Goal: Information Seeking & Learning: Learn about a topic

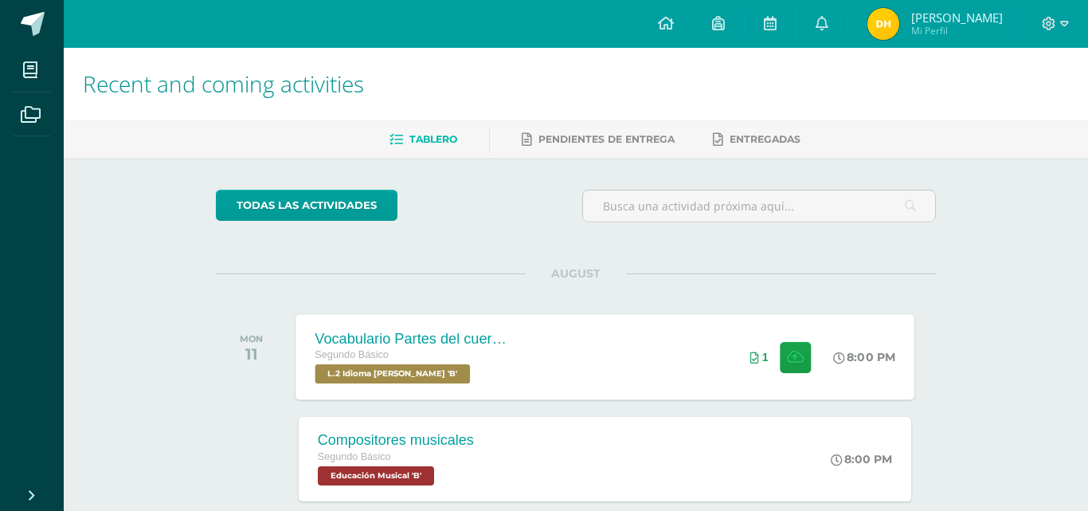
click at [519, 365] on div "Vocabulario Partes del cuerpo Segundo Básico L.2 Idioma [PERSON_NAME] 'B'" at bounding box center [411, 356] width 232 height 85
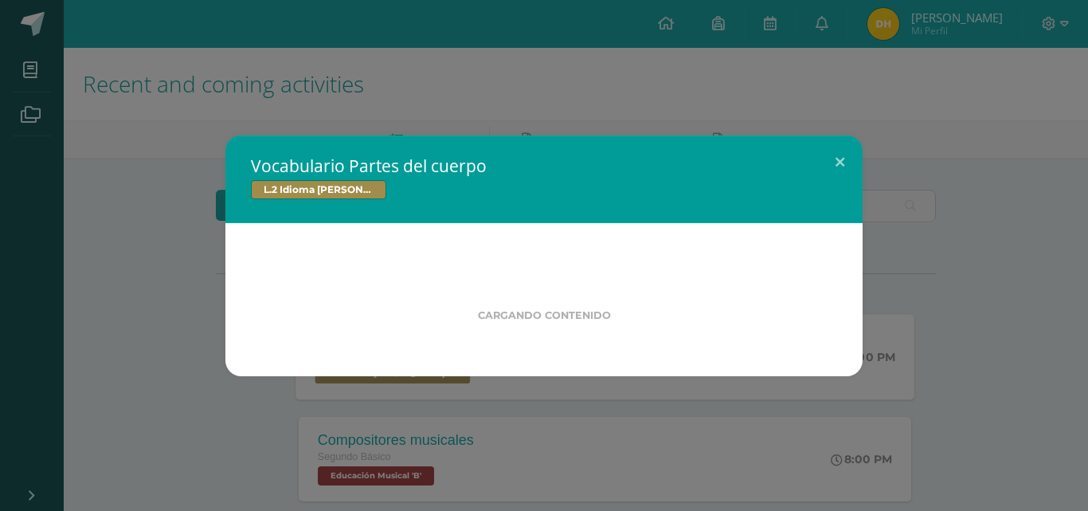
click at [519, 365] on div "Vocabulario Partes del cuerpo L.2 Idioma Maya Kaqchikel Cargando contenido" at bounding box center [543, 255] width 1075 height 241
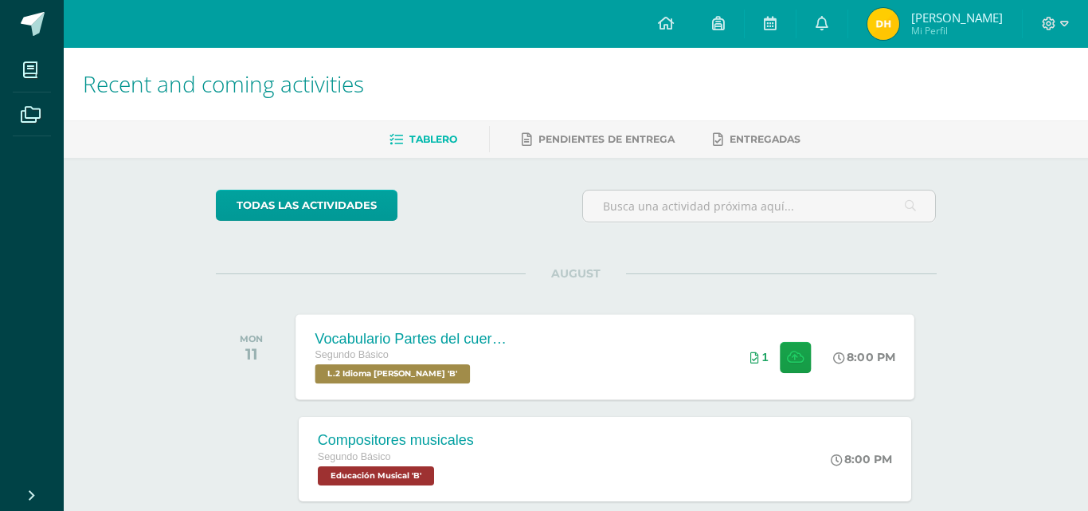
click at [519, 365] on div "Vocabulario Partes del cuerpo L.2 Idioma Maya Kaqchikel Cargando contenido" at bounding box center [543, 255] width 1075 height 241
click at [916, 15] on span "[PERSON_NAME]" at bounding box center [957, 18] width 92 height 16
click at [992, 91] on h1 "Recent and coming activities" at bounding box center [576, 84] width 986 height 72
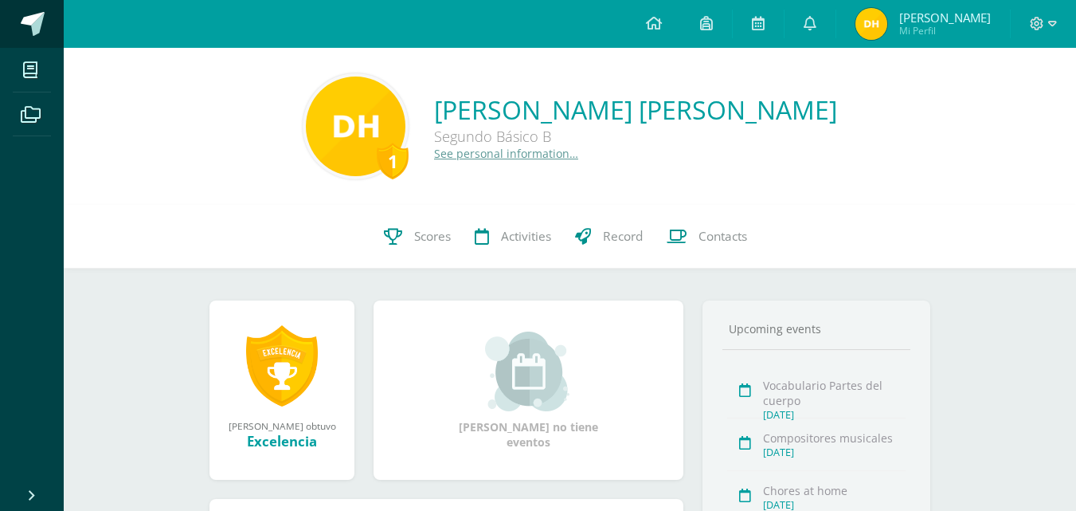
click at [28, 27] on span at bounding box center [33, 24] width 24 height 24
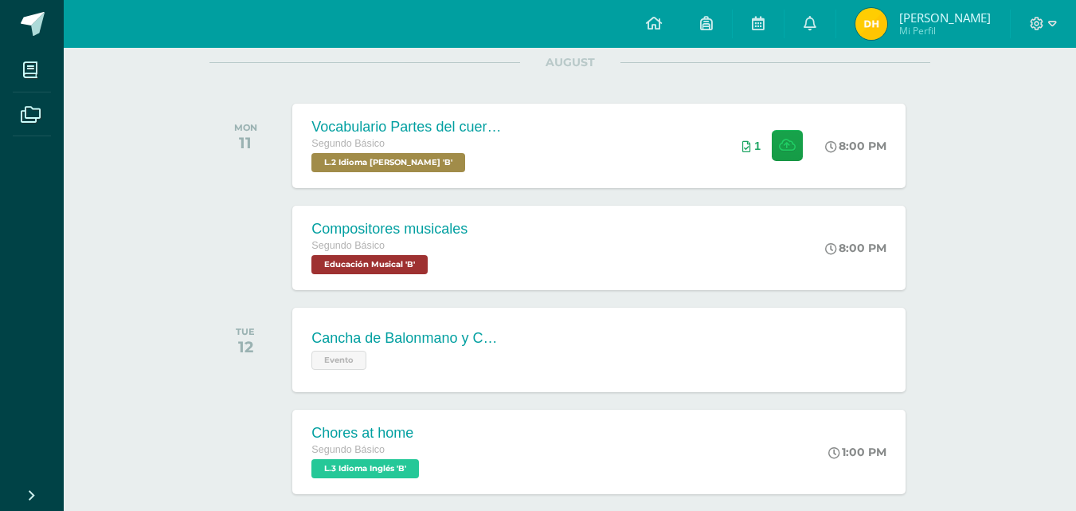
scroll to position [239, 0]
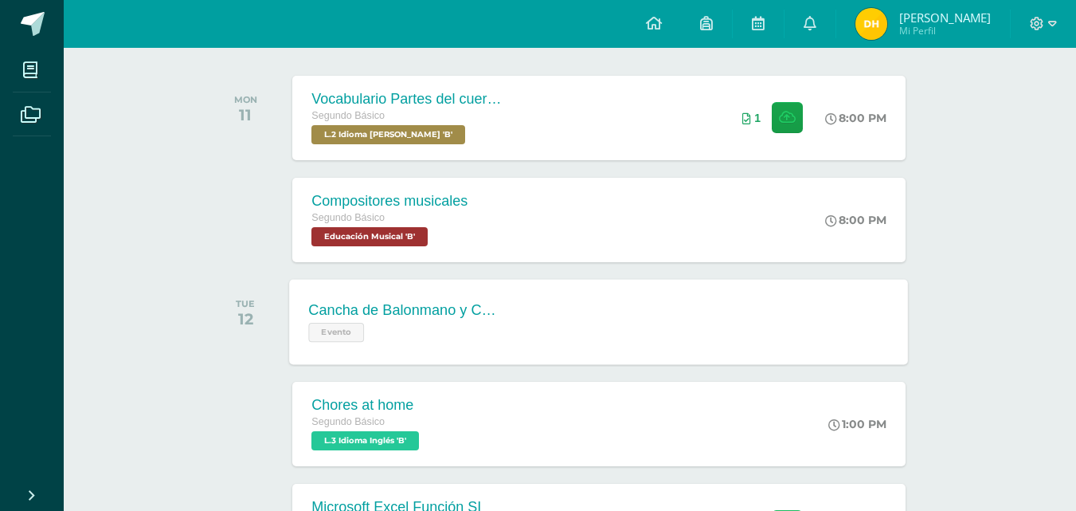
click at [609, 310] on div "Cancha de Balonmano y Contenido Evento Cancha de Balonmano y Contenido Event Ca…" at bounding box center [599, 321] width 619 height 85
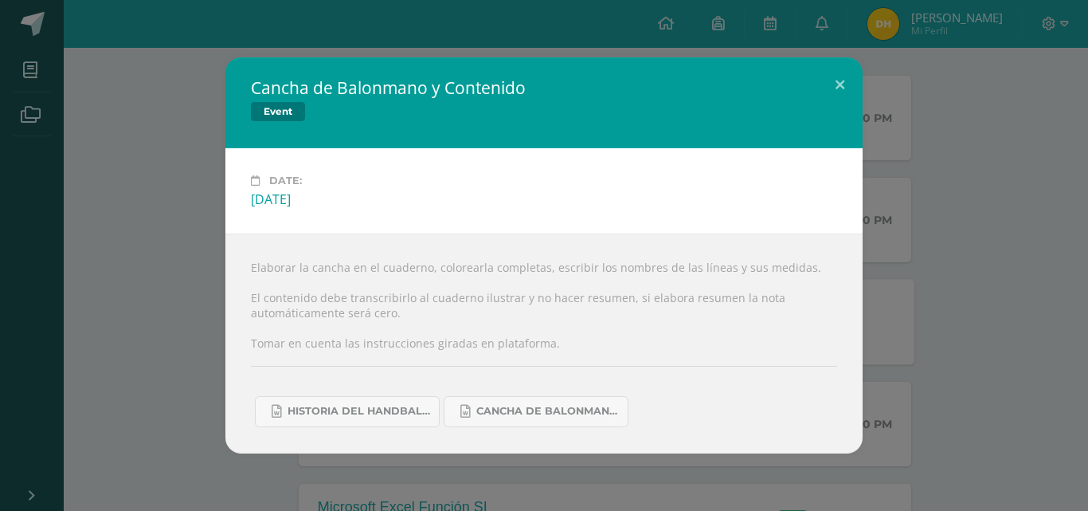
click at [609, 310] on div "Elaborar la cancha en el cuaderno, colorearla completas, escribir los nombres d…" at bounding box center [543, 342] width 637 height 219
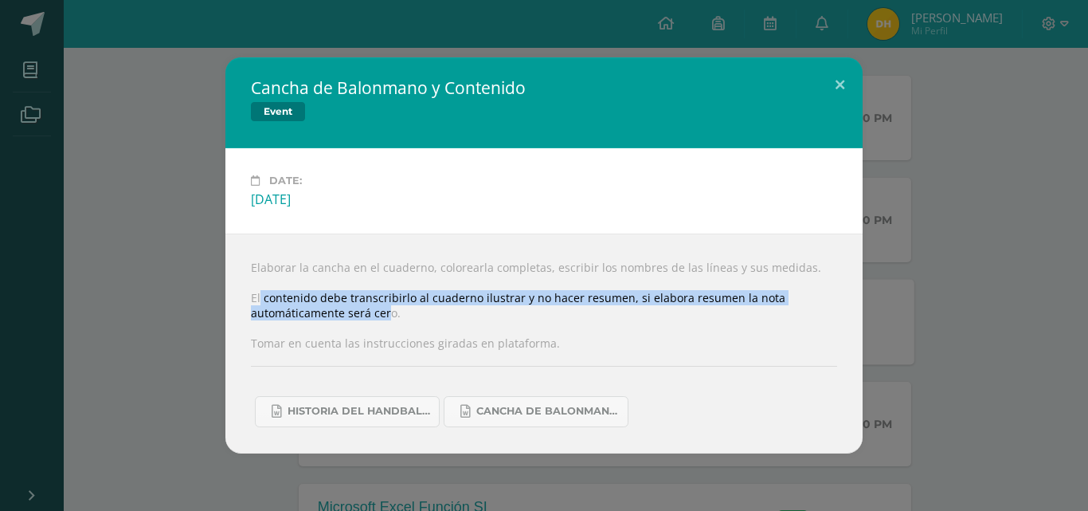
drag, startPoint x: 276, startPoint y: 302, endPoint x: 739, endPoint y: 325, distance: 463.3
click at [738, 325] on div "Elaborar la cancha en el cuaderno, colorearla completas, escribir los nombres d…" at bounding box center [543, 342] width 637 height 219
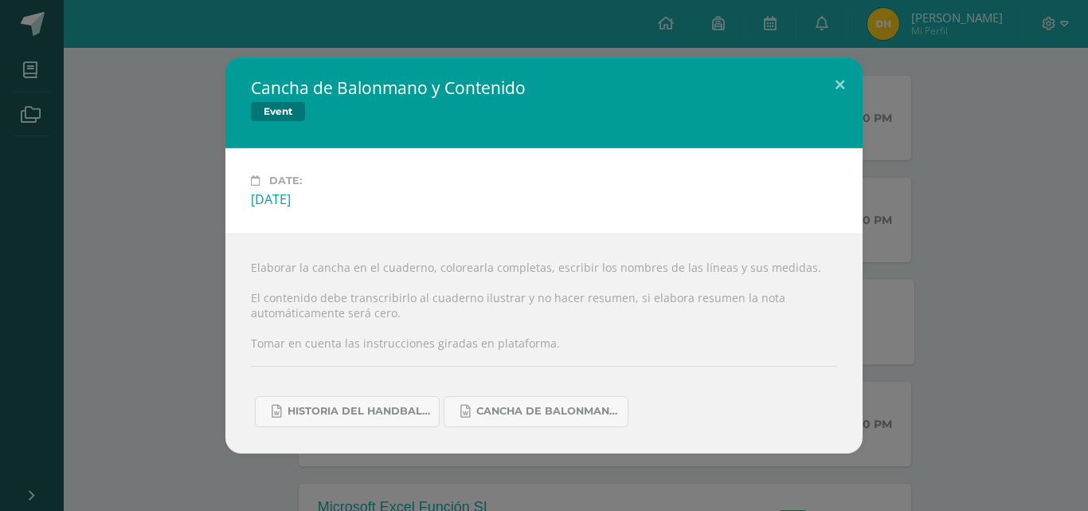
click at [659, 339] on div "Elaborar la cancha en el cuaderno, colorearla completas, escribir los nombres d…" at bounding box center [543, 342] width 637 height 219
click at [367, 422] on link "Historia del handball.docx" at bounding box center [347, 411] width 185 height 31
click at [1075, 282] on div "Cancha de Balonmano y Contenido Event Date: Tuesday 12 de August Elaborar la ca…" at bounding box center [543, 254] width 1075 height 395
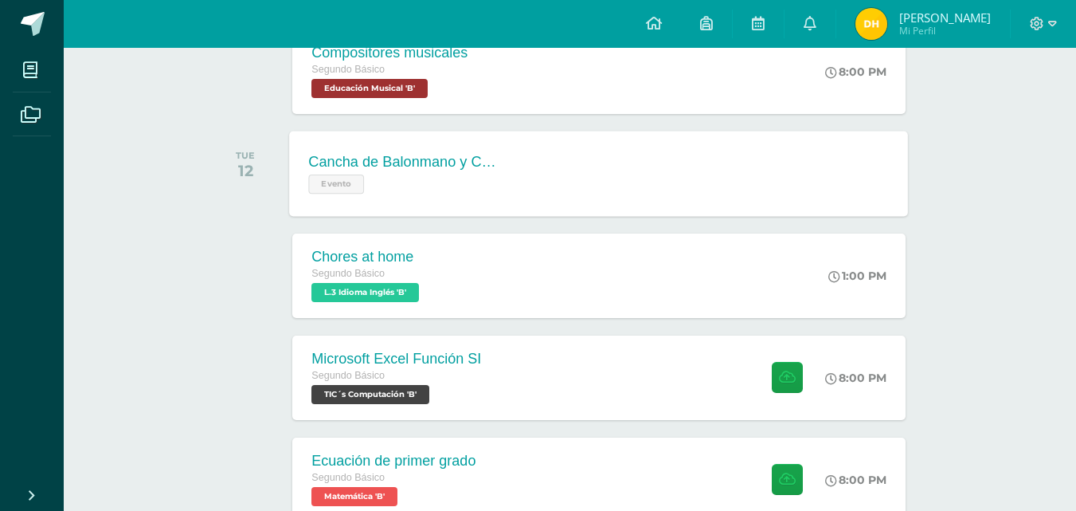
scroll to position [398, 0]
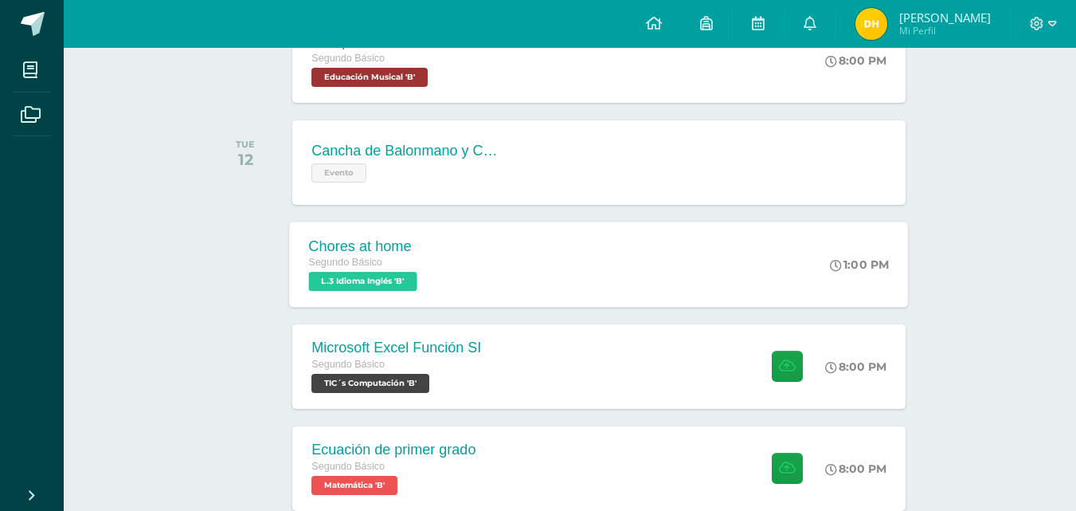
click at [521, 268] on div "Chores at home Segundo Básico L.3 Idioma Inglés 'B' 1:00 PM Chores at home L.3 …" at bounding box center [599, 263] width 619 height 85
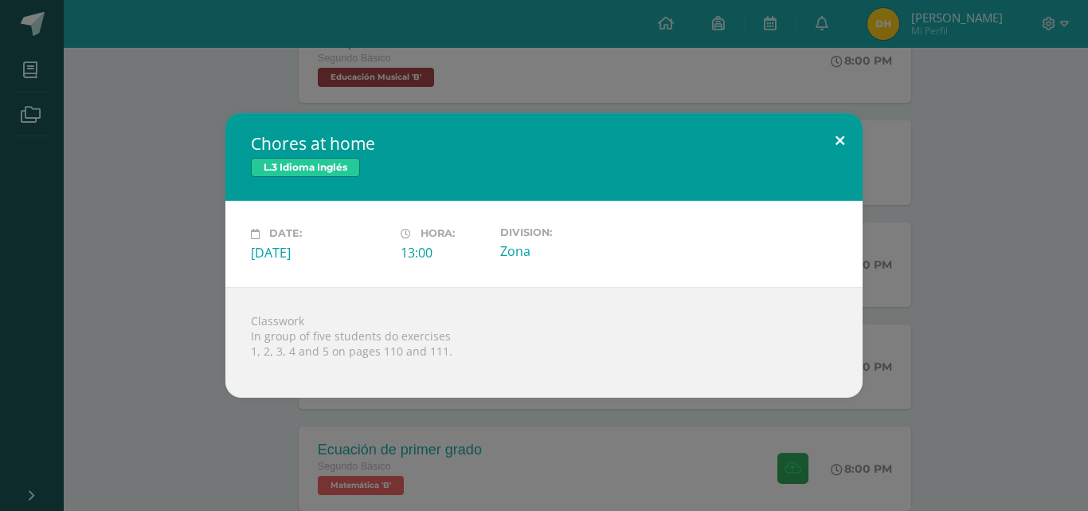
click at [835, 152] on button at bounding box center [839, 140] width 45 height 54
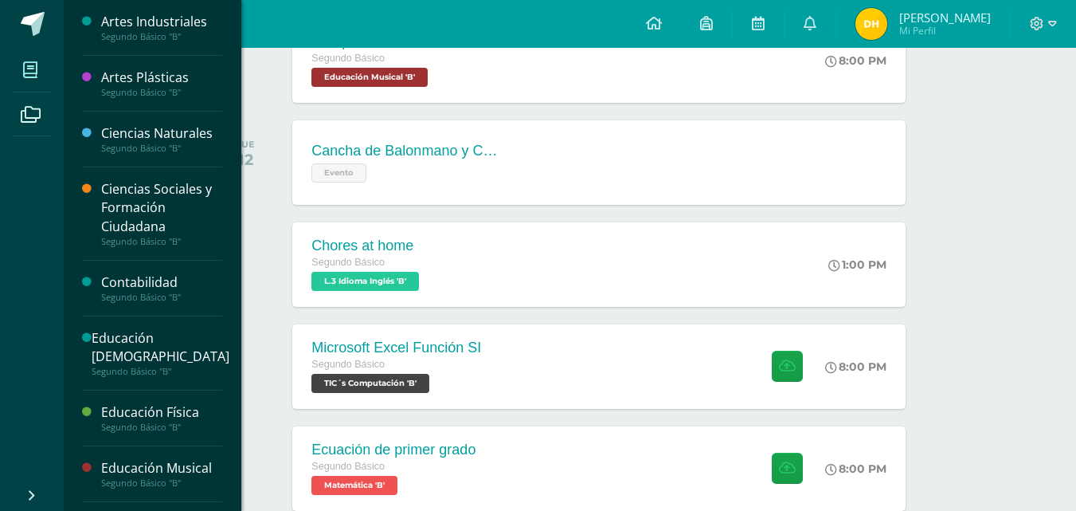
click at [22, 87] on span at bounding box center [31, 70] width 36 height 36
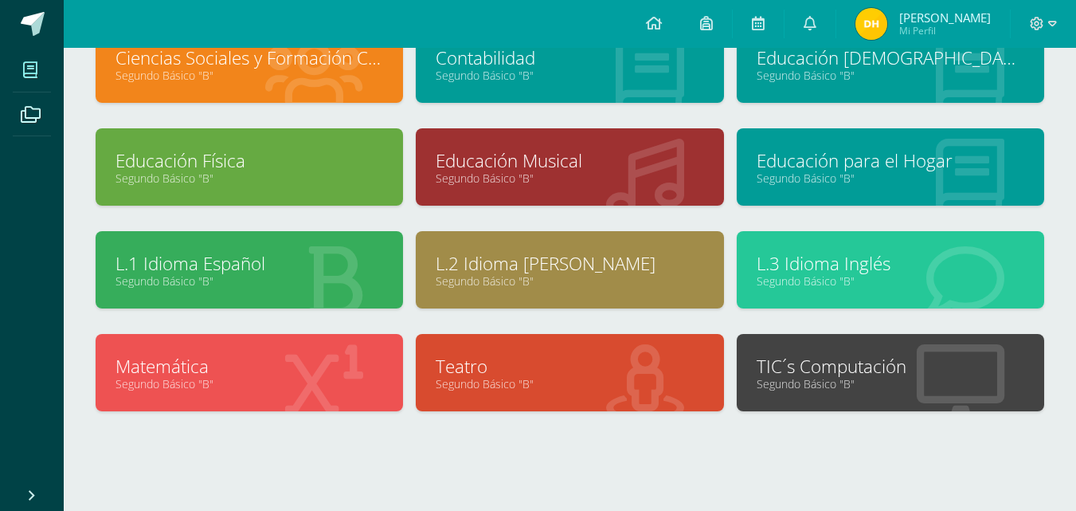
scroll to position [239, 0]
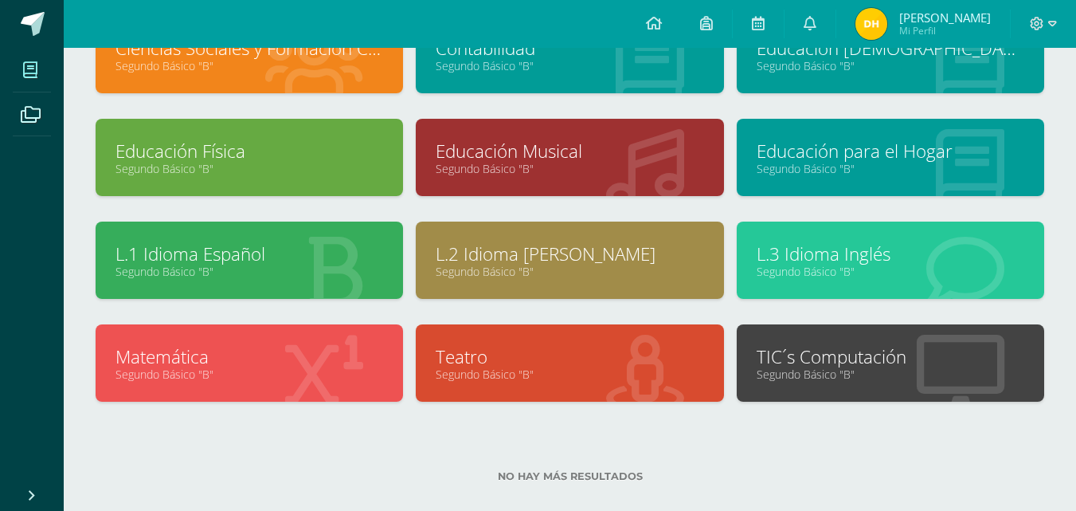
click at [845, 264] on link "Segundo Básico "B"" at bounding box center [891, 271] width 268 height 15
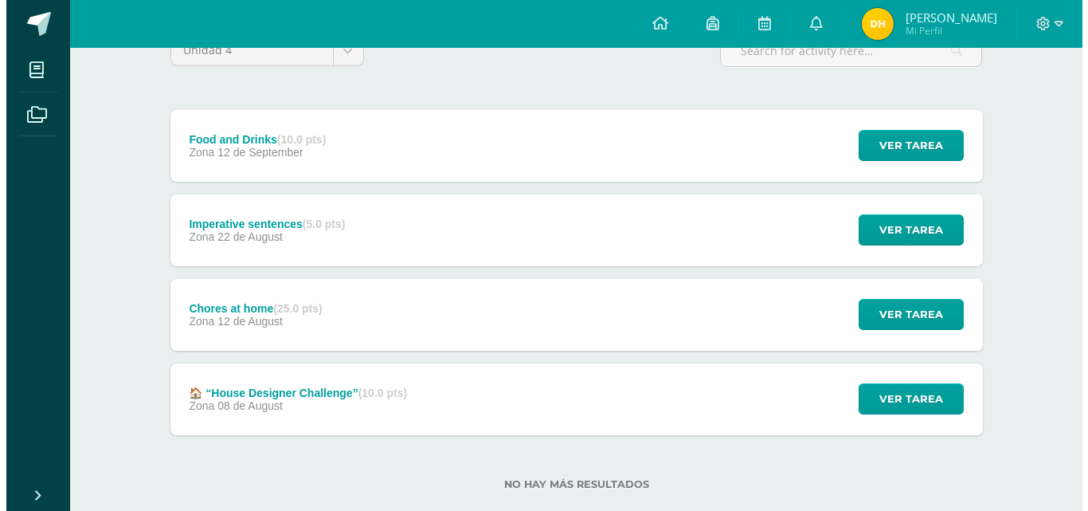
scroll to position [159, 0]
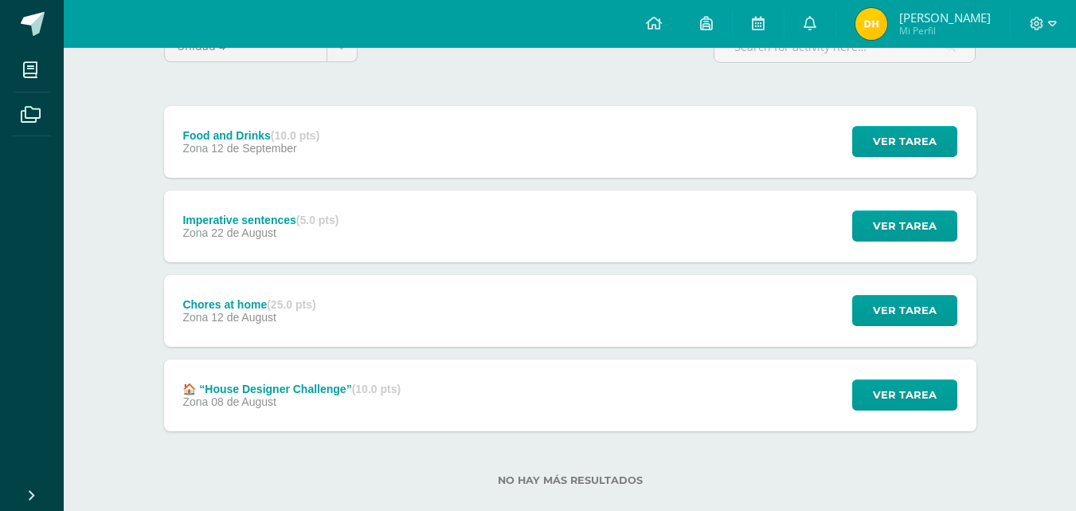
click at [370, 374] on div "🏠 “House Designer Challenge” (10.0 pts) Zona 08 de August" at bounding box center [292, 395] width 256 height 72
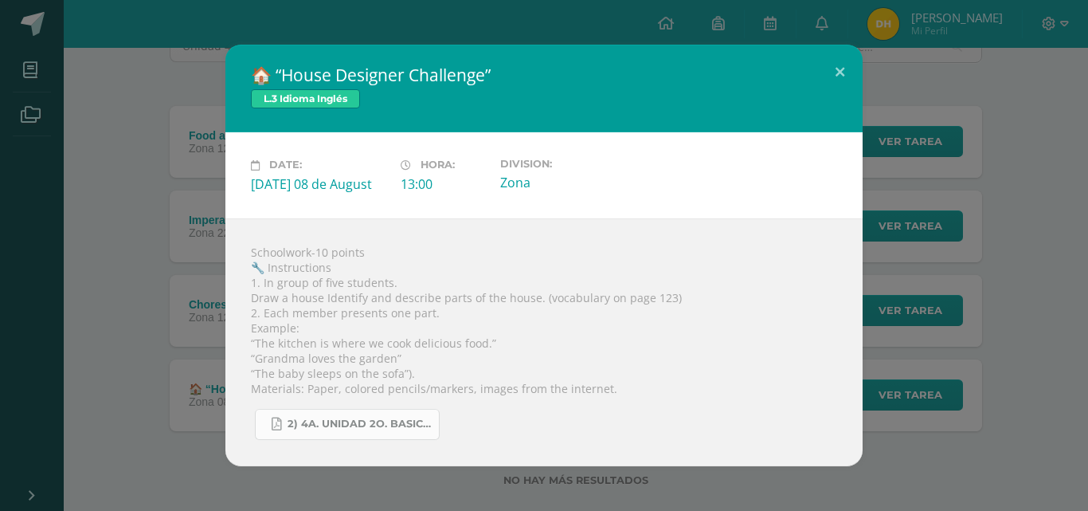
click at [356, 424] on span "2) 4a. unidad 2o. basico trabajos.pdf" at bounding box center [359, 423] width 143 height 13
